Goal: Contribute content

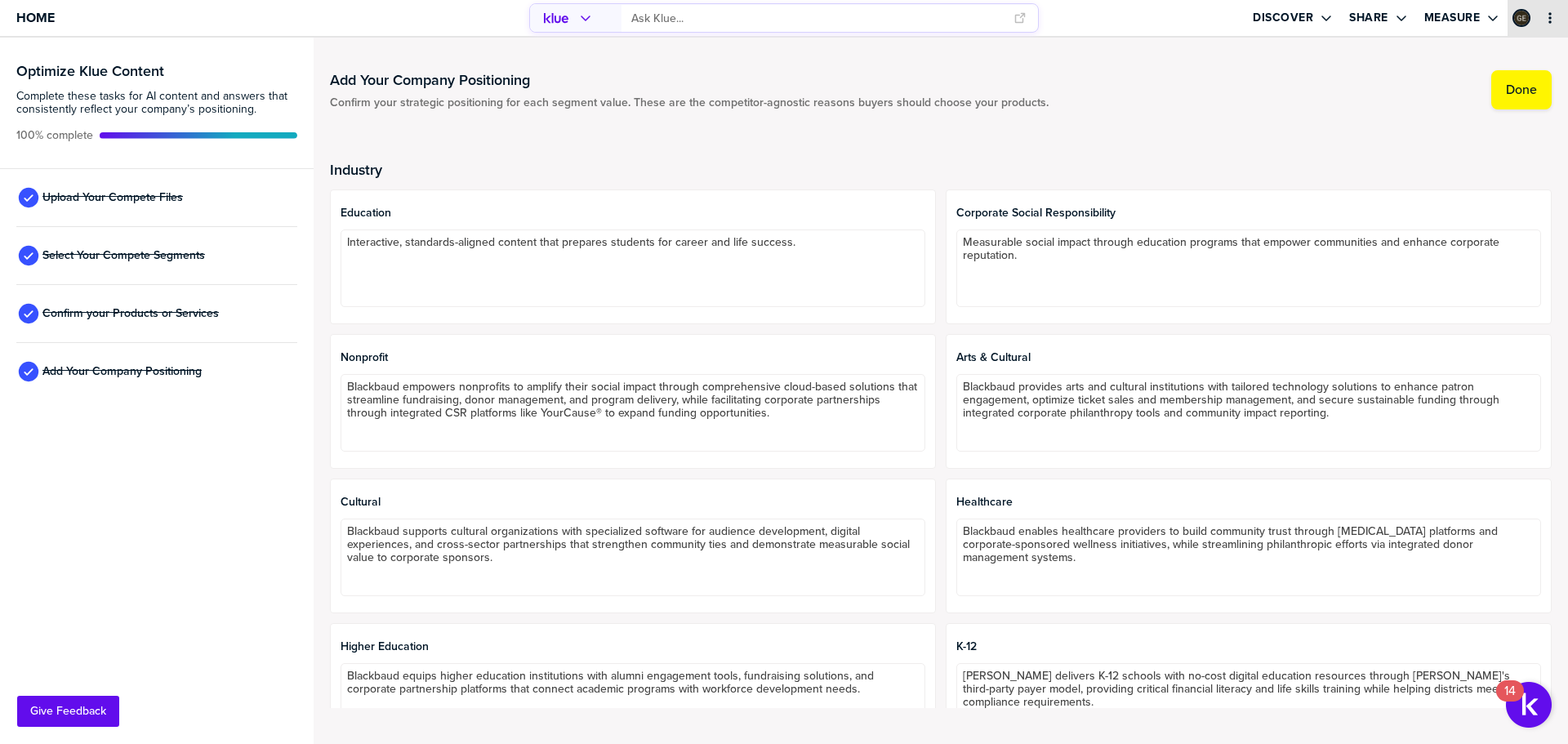
click at [1553, 14] on icon "primary" at bounding box center [1550, 18] width 13 height 13
click at [1446, 20] on label "Measure" at bounding box center [1453, 18] width 56 height 15
click at [1378, 18] on label "Share" at bounding box center [1368, 18] width 39 height 15
click at [1436, 20] on label "Measure" at bounding box center [1453, 18] width 56 height 15
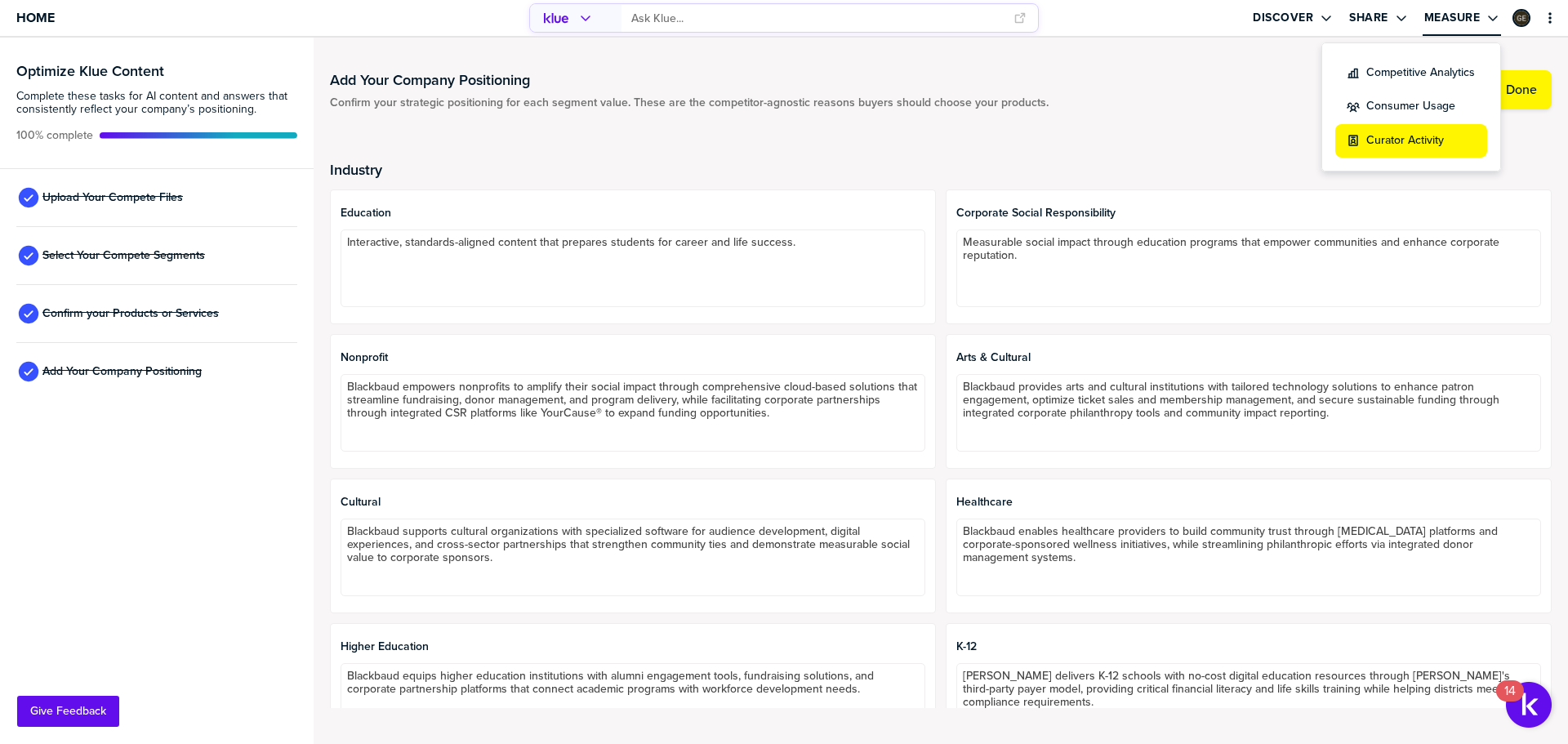
click at [1419, 141] on label "Curator Activity" at bounding box center [1404, 141] width 77 height 17
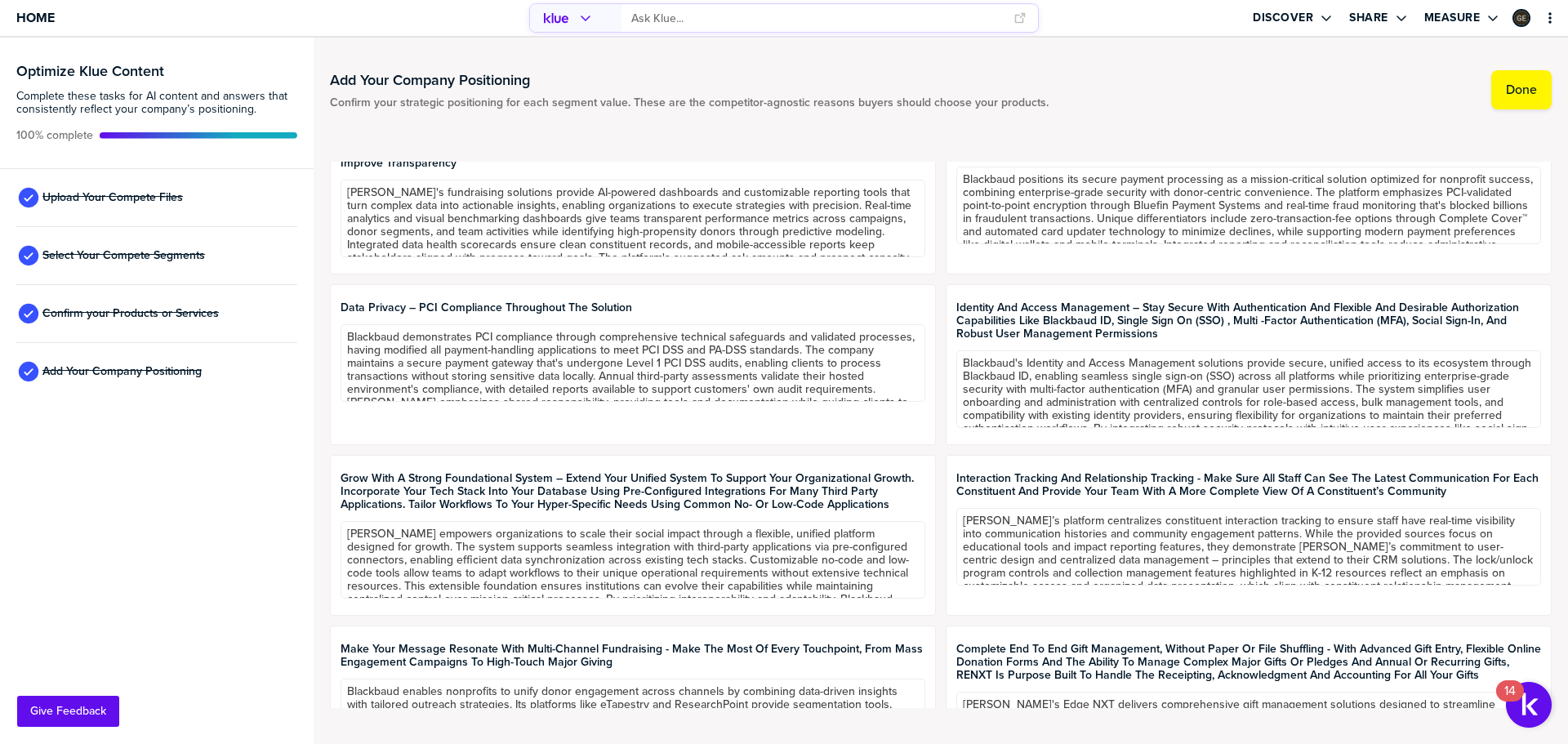
scroll to position [4491, 0]
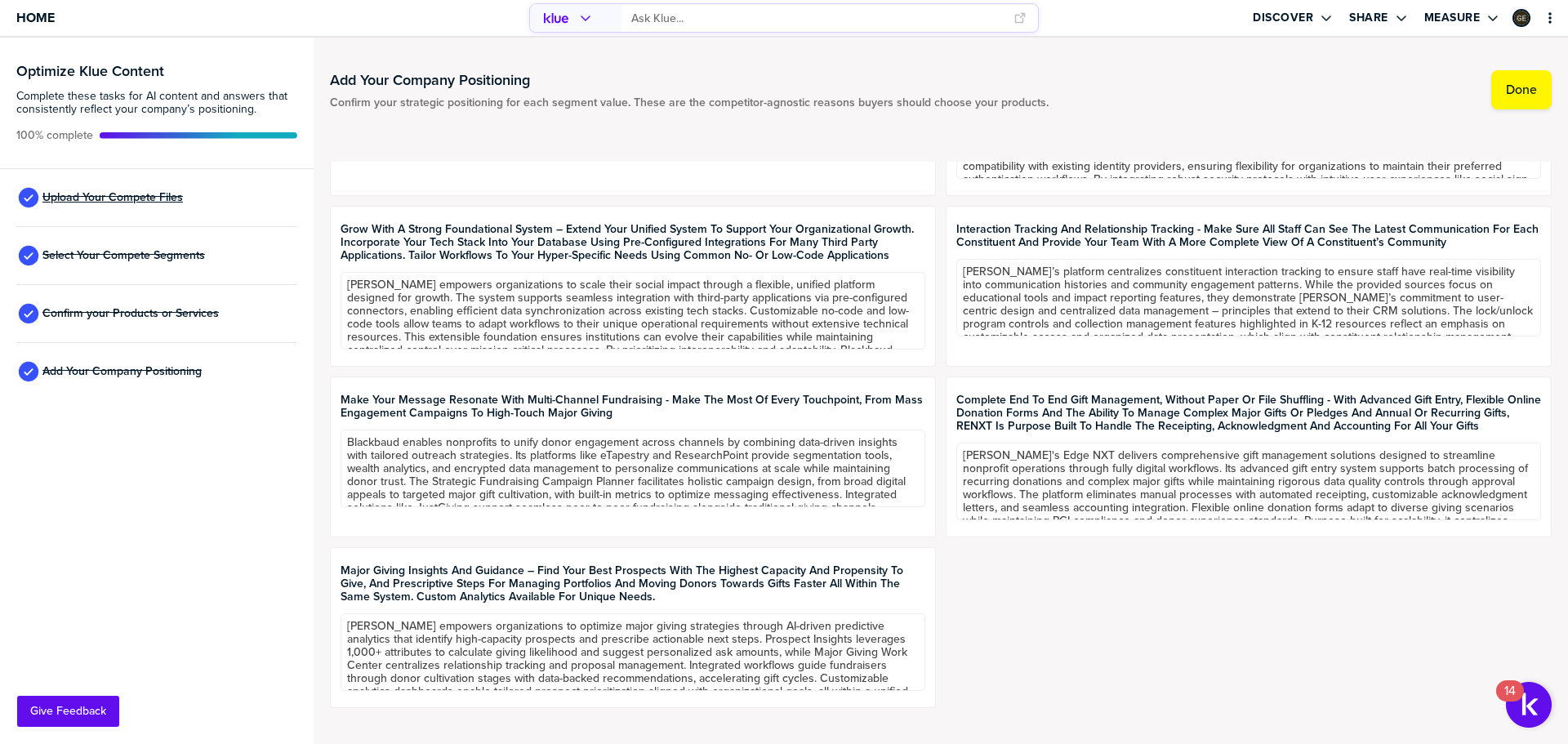
click at [120, 195] on span "Upload Your Compete Files" at bounding box center [113, 197] width 141 height 13
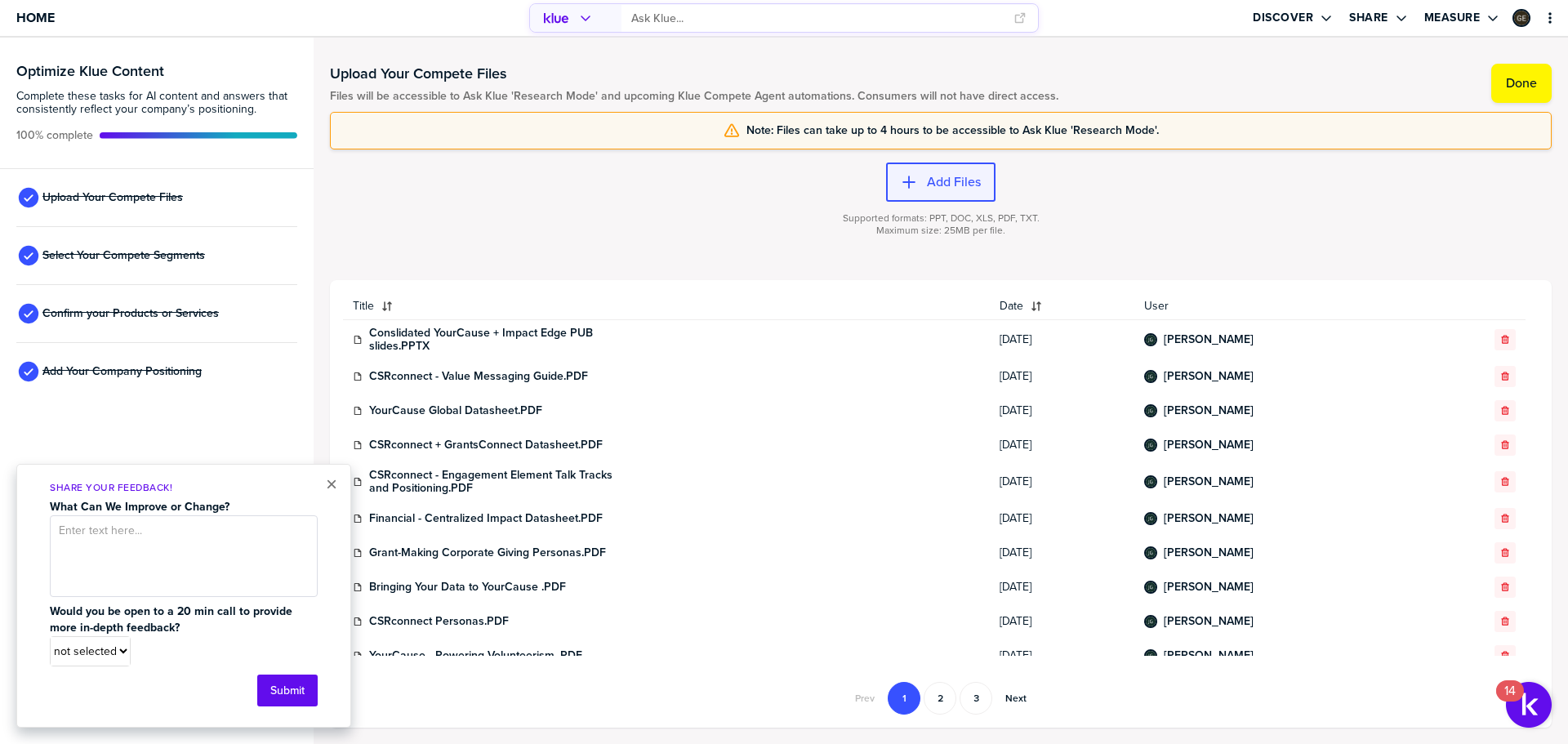
click at [956, 179] on label "Add Files" at bounding box center [953, 182] width 54 height 16
click at [949, 178] on label "Add Files" at bounding box center [953, 182] width 54 height 16
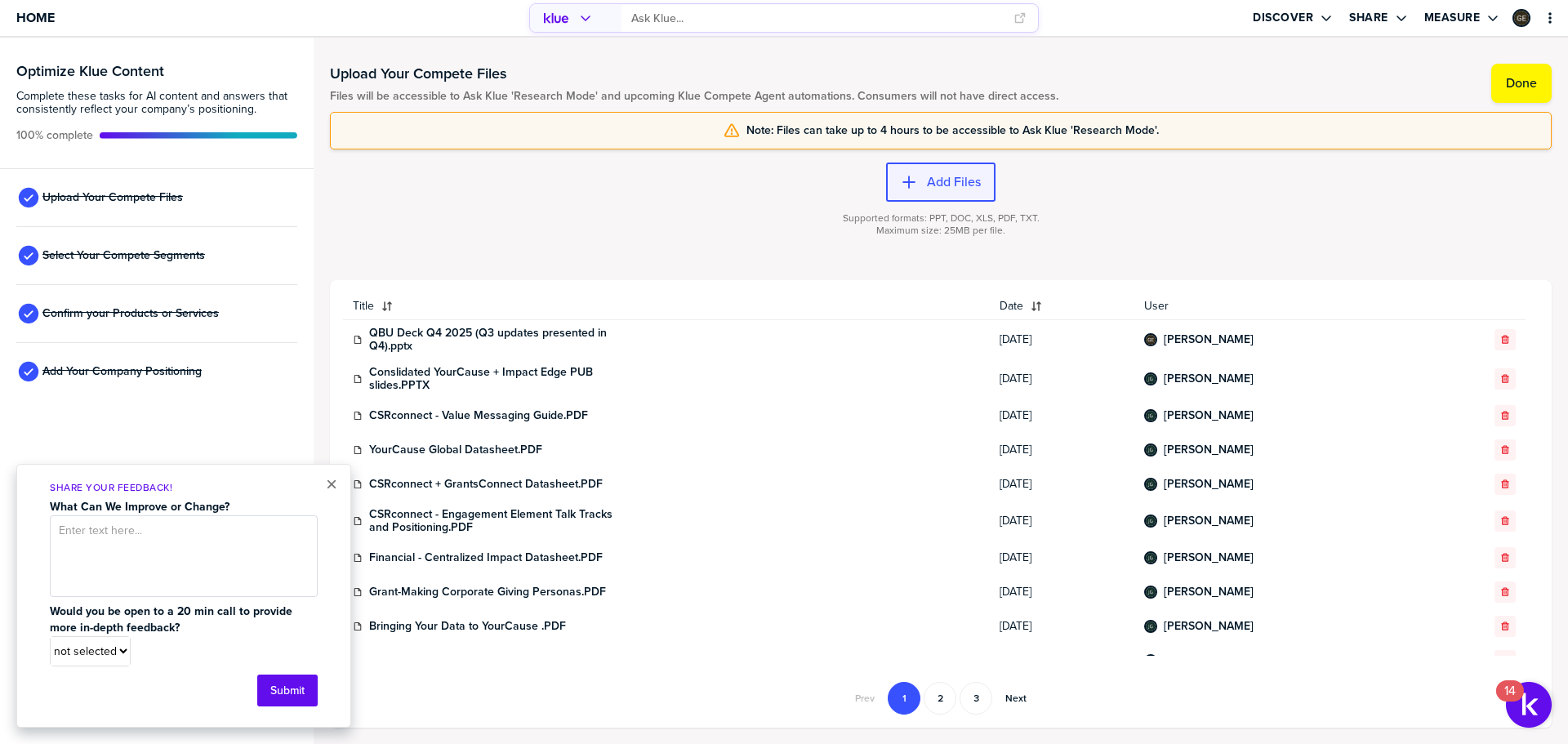
click at [944, 181] on label "Add Files" at bounding box center [953, 182] width 54 height 16
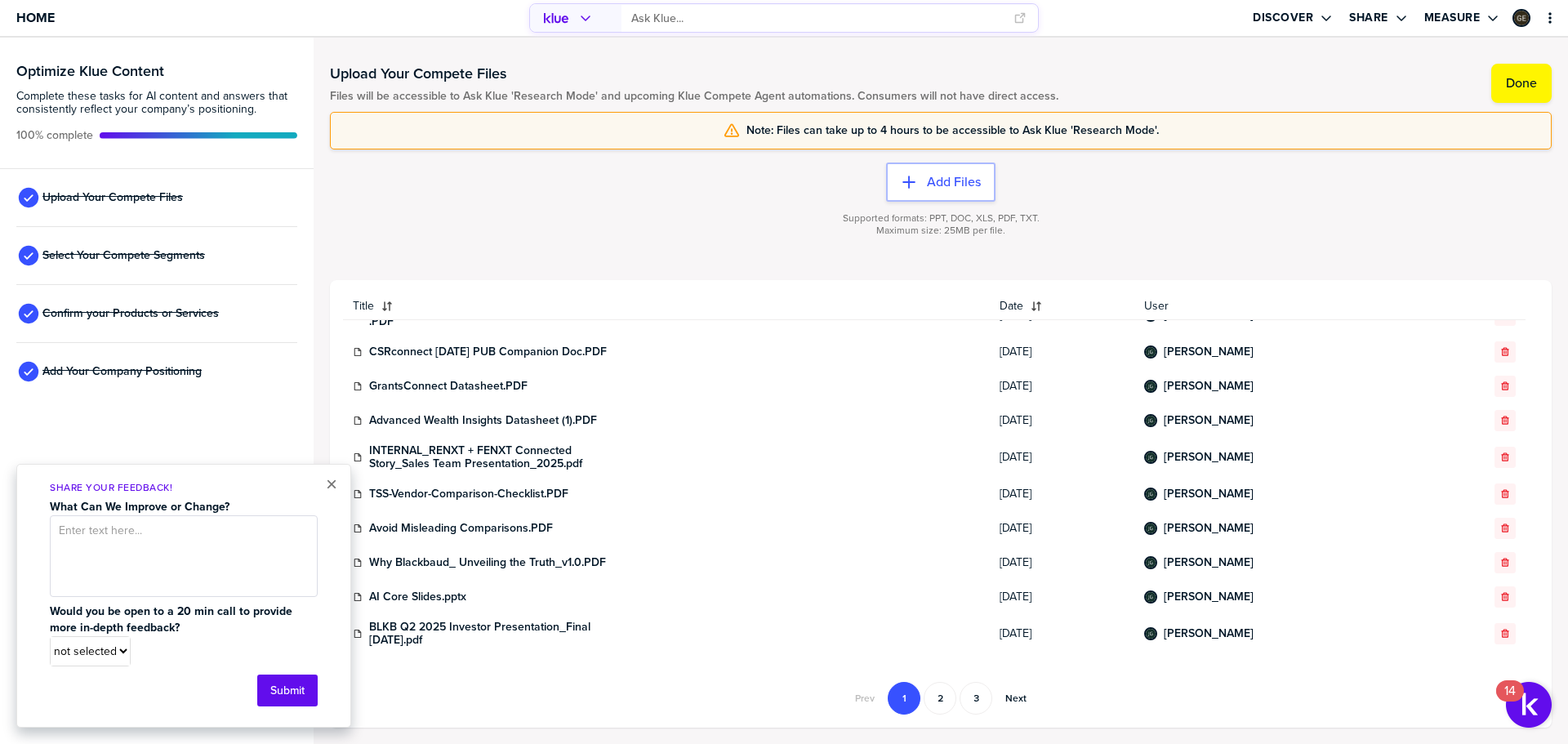
scroll to position [566, 0]
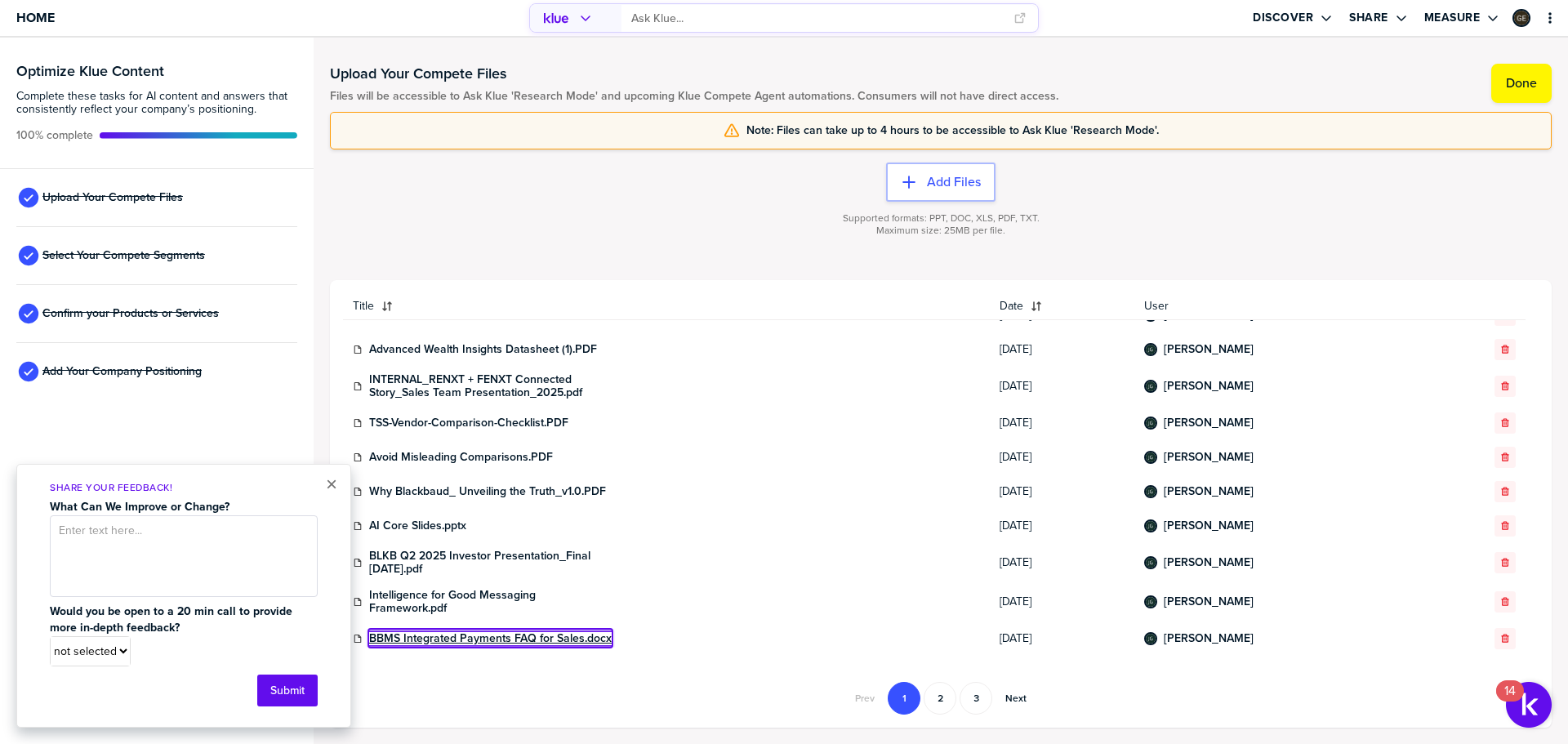
click at [525, 639] on link "BBMS Integrated Payments FAQ for Sales.docx" at bounding box center [490, 639] width 243 height 13
click at [332, 487] on button "×" at bounding box center [332, 484] width 12 height 20
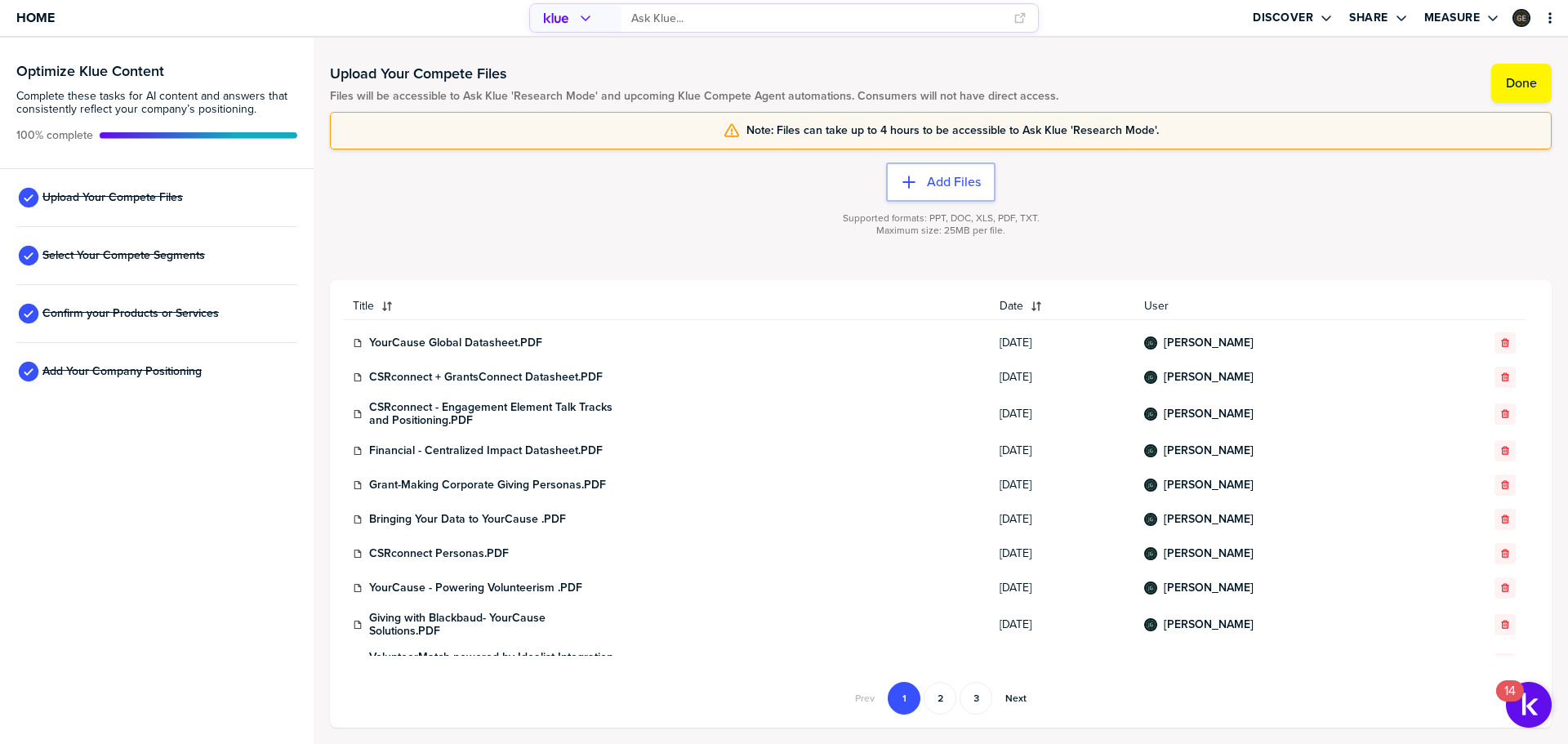
scroll to position [0, 0]
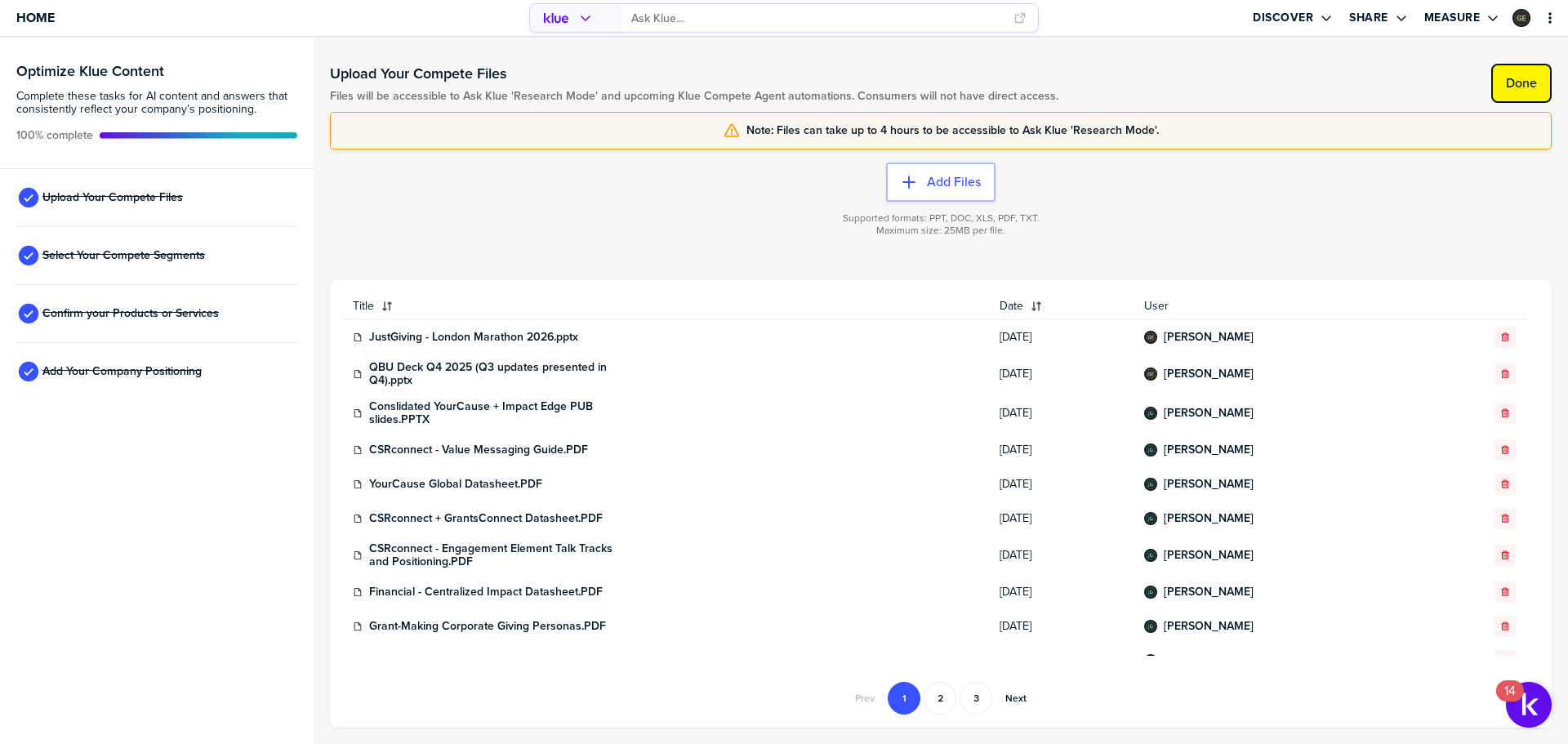
click at [1515, 80] on label "Done" at bounding box center [1521, 84] width 31 height 16
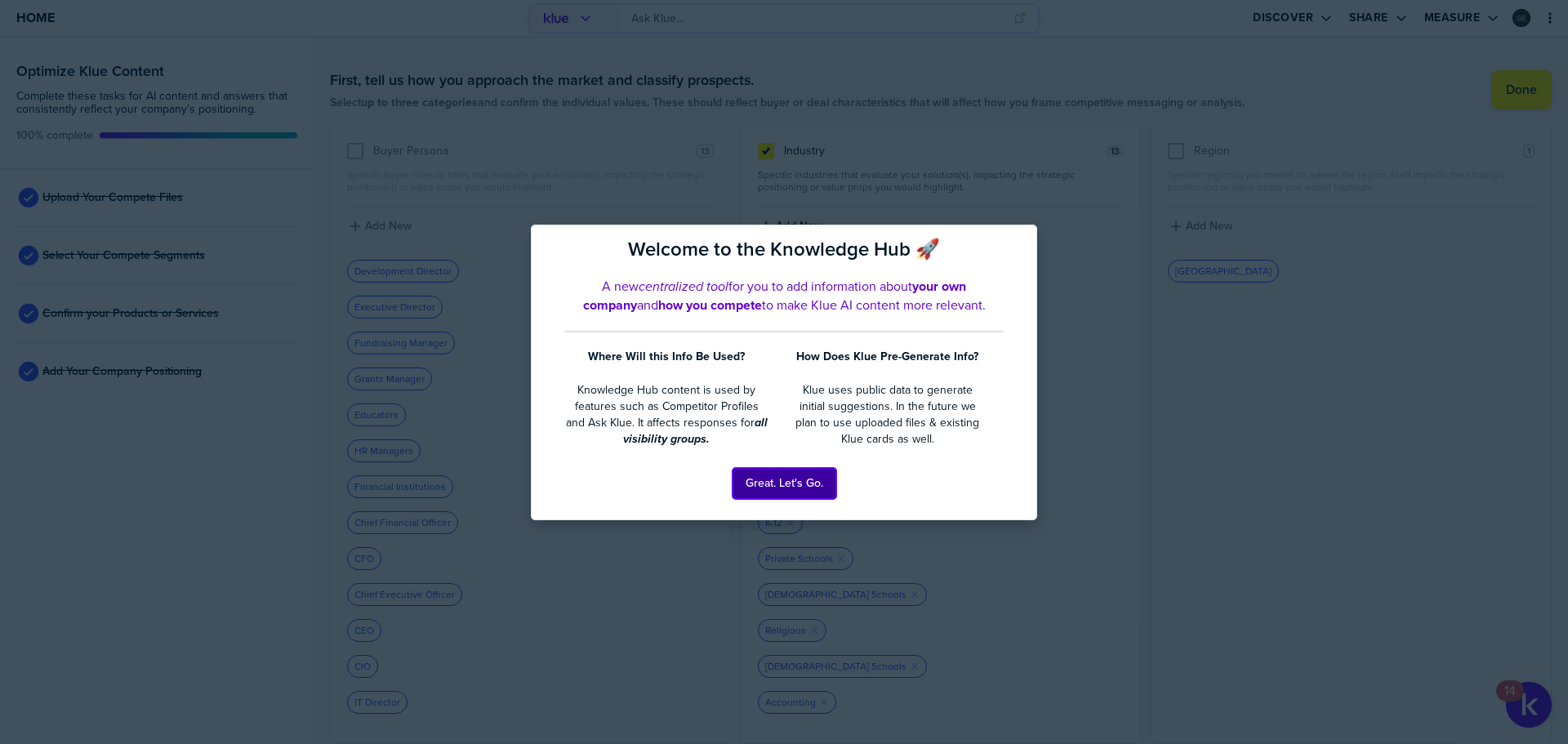
click at [803, 479] on button "Great. Let's Go." at bounding box center [784, 483] width 104 height 31
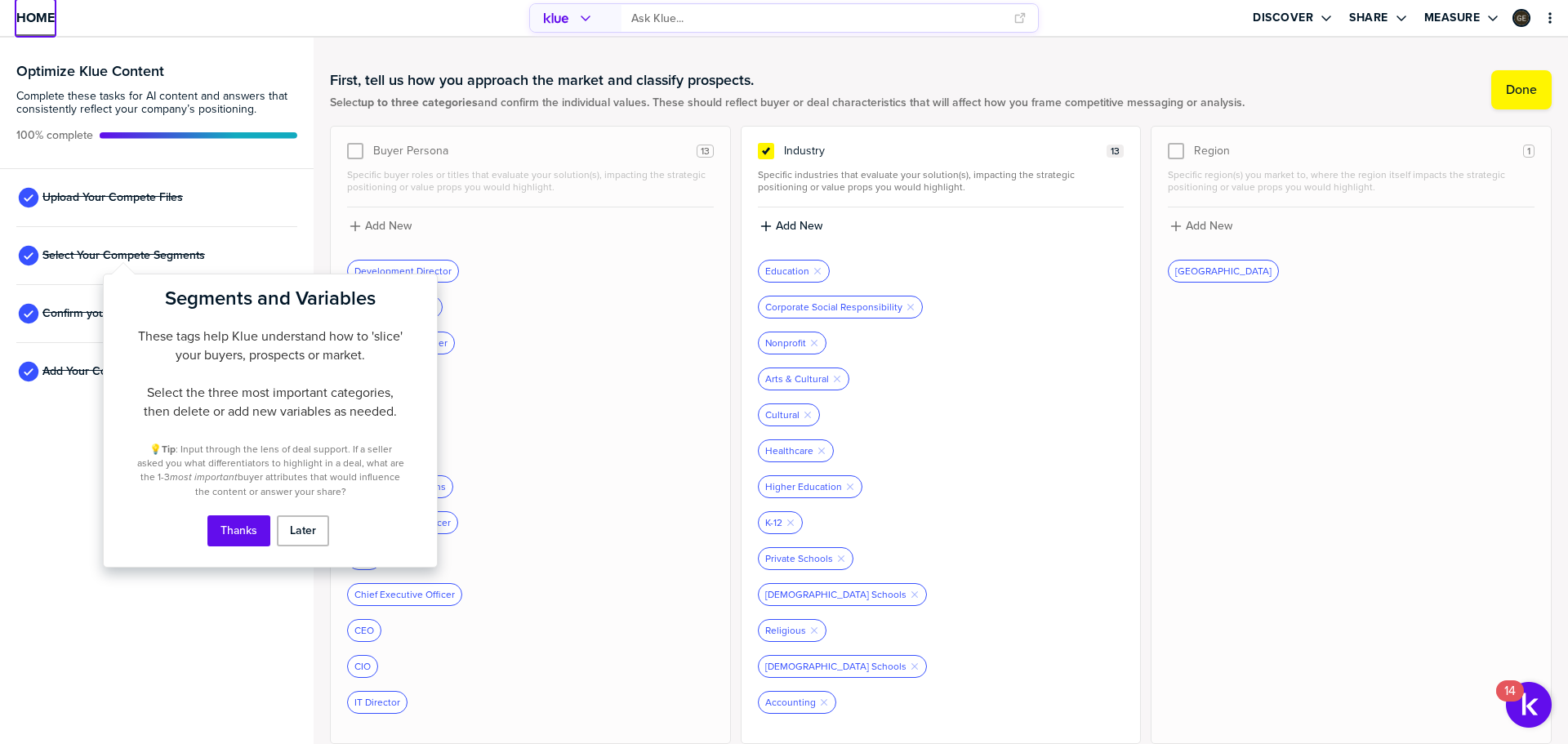
click at [29, 21] on span "Home" at bounding box center [35, 17] width 38 height 14
